Goal: Transaction & Acquisition: Purchase product/service

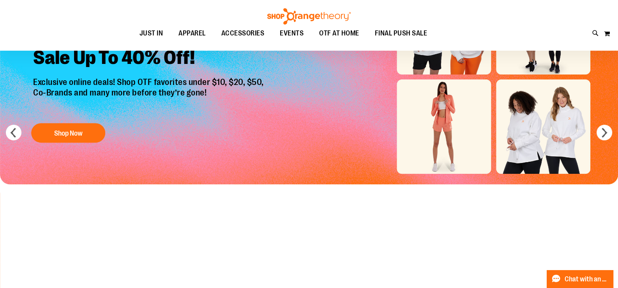
scroll to position [39, 0]
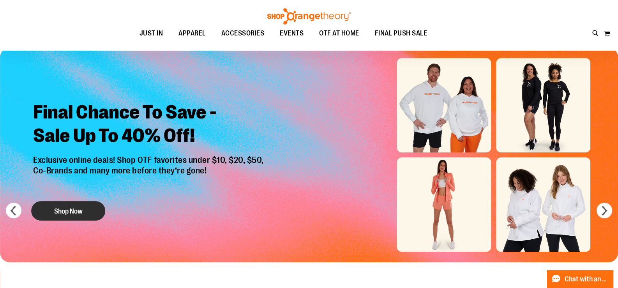
type input "**********"
click at [86, 208] on button "Shop Now" at bounding box center [68, 210] width 74 height 19
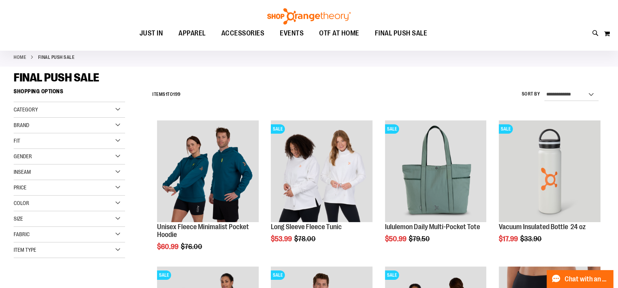
scroll to position [39, 0]
type input "**********"
click at [101, 219] on div "Size" at bounding box center [69, 219] width 111 height 16
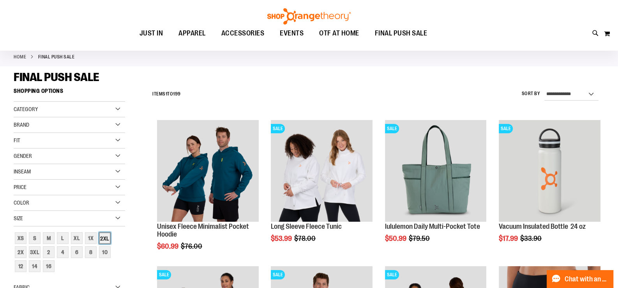
click at [105, 235] on div "2XL" at bounding box center [105, 238] width 12 height 12
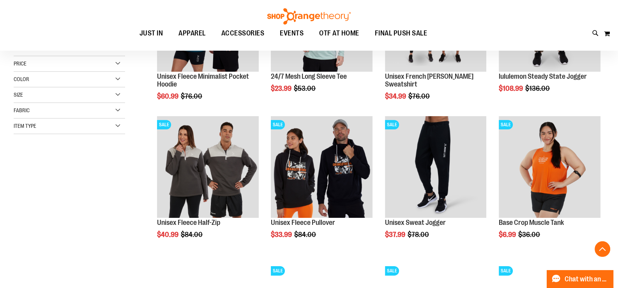
scroll to position [189, 0]
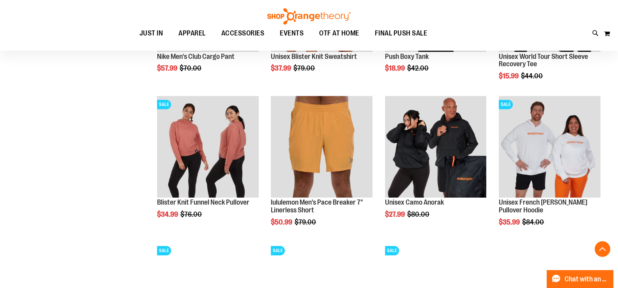
scroll to position [656, 0]
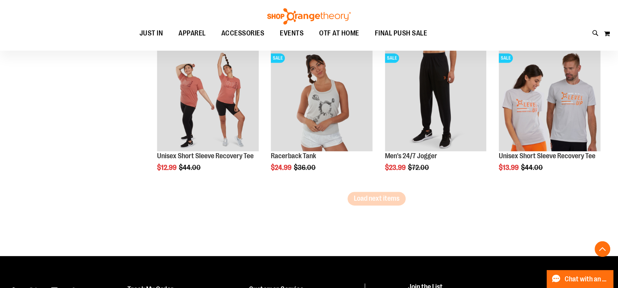
scroll to position [1280, 0]
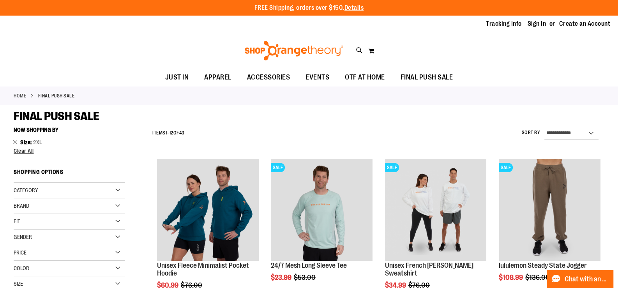
click at [118, 236] on div "Gender" at bounding box center [69, 237] width 111 height 16
click at [53, 254] on link "Men 7 items" at bounding box center [65, 253] width 107 height 8
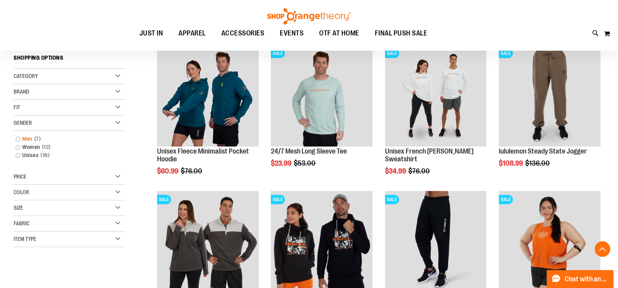
scroll to position [123, 0]
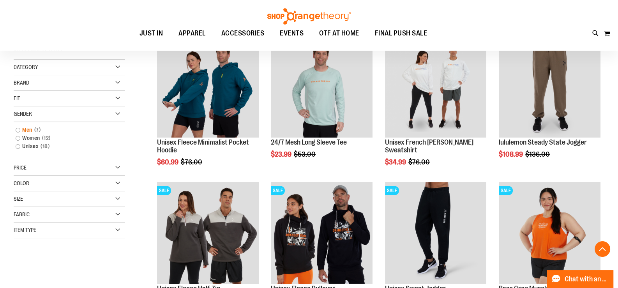
click at [30, 129] on link "Men 7 items" at bounding box center [65, 130] width 107 height 8
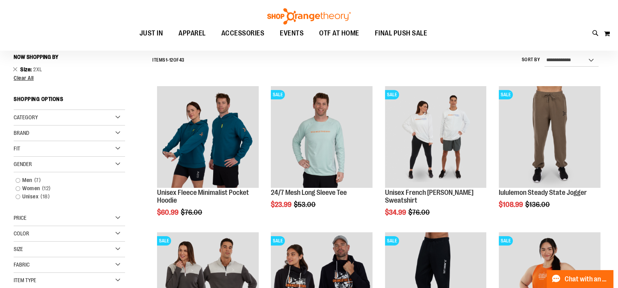
scroll to position [72, 0]
click at [17, 180] on link "Men 7 items" at bounding box center [65, 180] width 107 height 8
